Goal: Task Accomplishment & Management: Complete application form

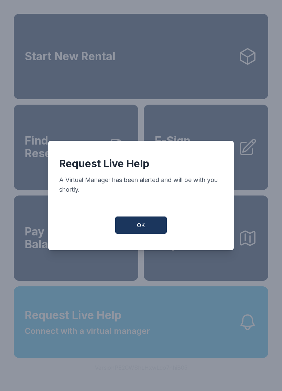
click at [150, 225] on button "OK" at bounding box center [141, 224] width 52 height 17
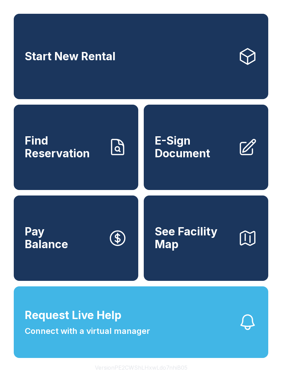
click at [252, 153] on icon at bounding box center [247, 146] width 15 height 15
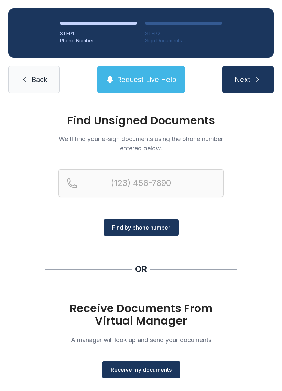
click at [155, 371] on span "Receive my documents" at bounding box center [141, 369] width 61 height 8
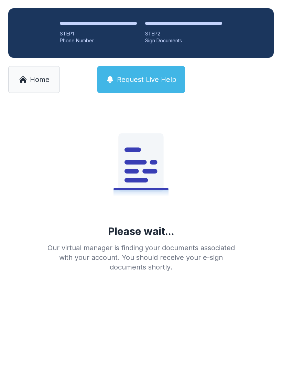
click at [48, 87] on link "Home" at bounding box center [34, 79] width 52 height 27
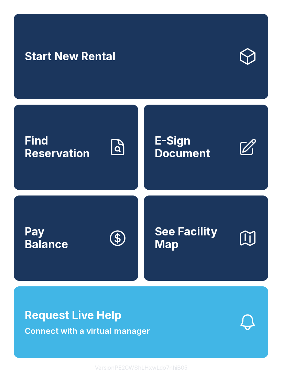
click at [262, 147] on link "E-Sign Document" at bounding box center [206, 147] width 124 height 85
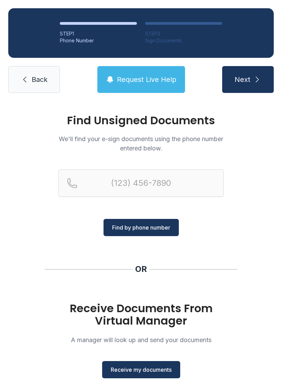
click at [154, 225] on span "Find by phone number" at bounding box center [141, 227] width 58 height 8
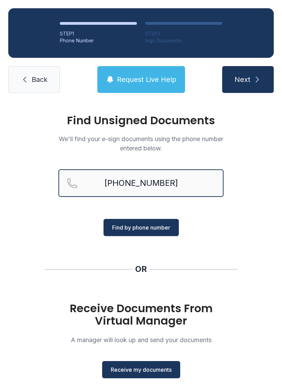
type input "[PHONE_NUMBER]"
click at [156, 230] on span "Find by phone number" at bounding box center [141, 227] width 58 height 8
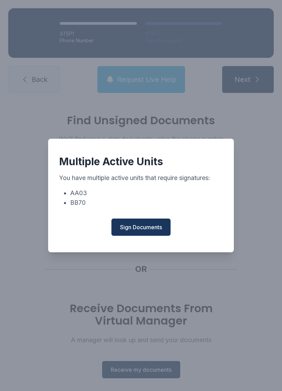
click at [149, 229] on span "Sign Documents" at bounding box center [141, 227] width 42 height 8
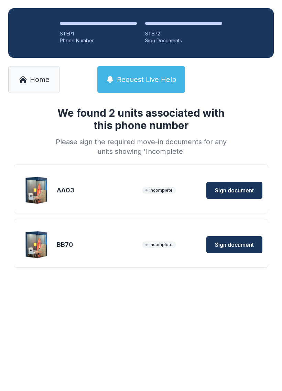
click at [234, 192] on span "Sign document" at bounding box center [234, 190] width 39 height 8
click at [243, 243] on span "Sign document" at bounding box center [234, 244] width 39 height 8
click at [37, 81] on span "Home" at bounding box center [40, 80] width 20 height 10
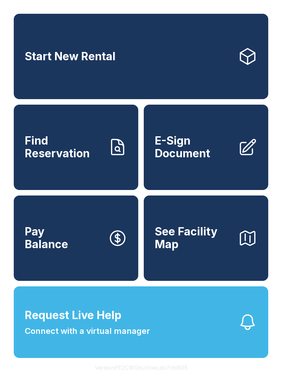
click at [250, 157] on icon at bounding box center [247, 147] width 19 height 19
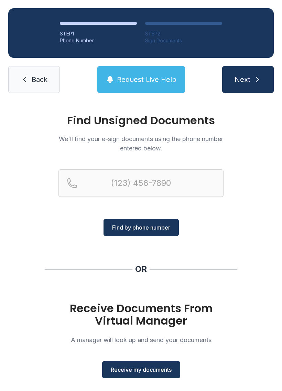
click at [155, 372] on span "Receive my documents" at bounding box center [141, 369] width 61 height 8
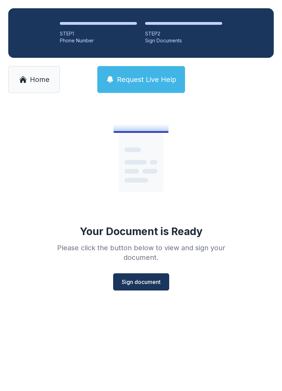
click at [158, 283] on span "Sign document" at bounding box center [141, 281] width 39 height 8
click at [35, 89] on link "Home" at bounding box center [34, 79] width 52 height 27
